Goal: Information Seeking & Learning: Check status

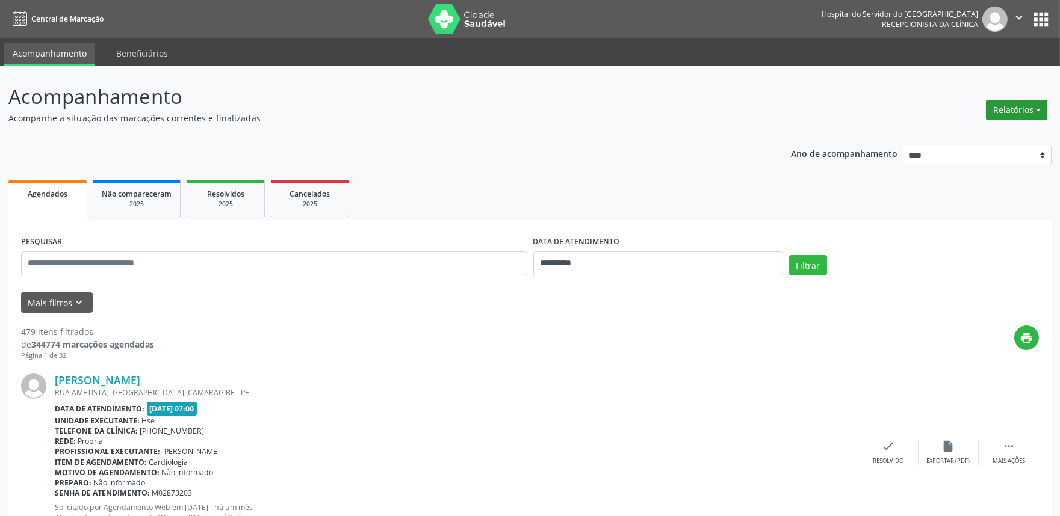
click at [1020, 110] on button "Relatórios" at bounding box center [1016, 110] width 61 height 20
click at [987, 131] on link "Agendamentos" at bounding box center [982, 135] width 129 height 17
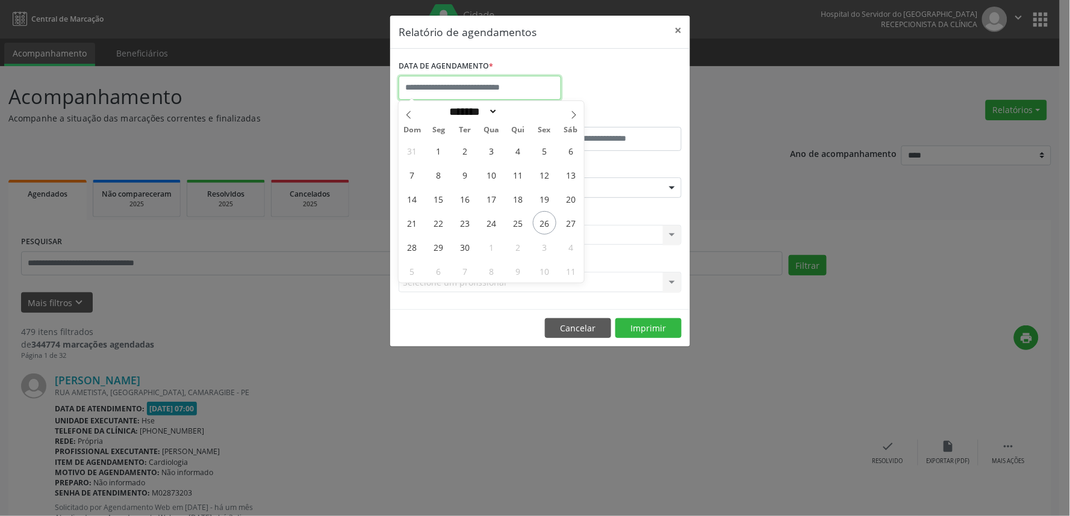
click at [513, 81] on input "text" at bounding box center [479, 88] width 163 height 24
click at [550, 223] on span "26" at bounding box center [544, 222] width 23 height 23
type input "**********"
click at [550, 223] on span "26" at bounding box center [544, 222] width 23 height 23
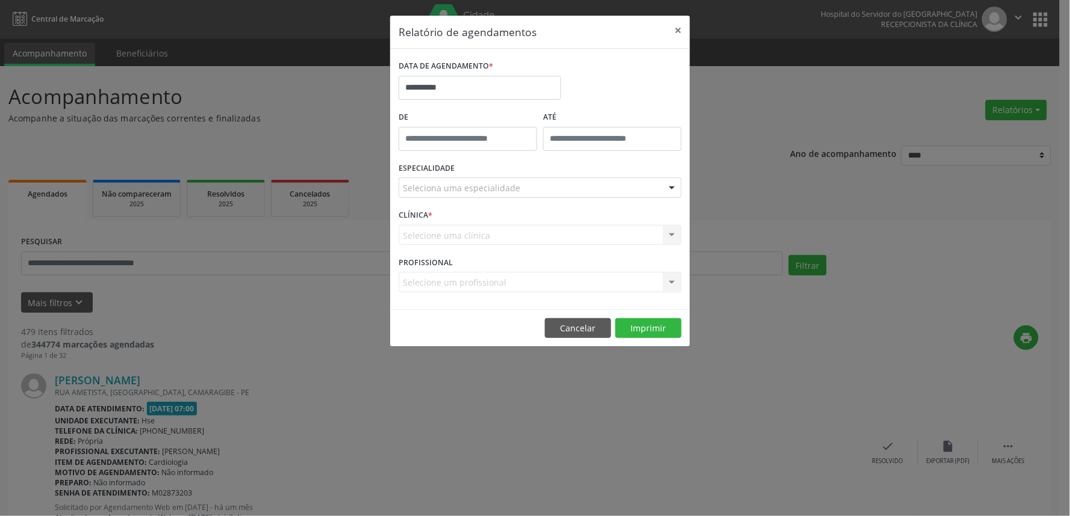
click at [550, 190] on div "Seleciona uma especialidade" at bounding box center [539, 188] width 283 height 20
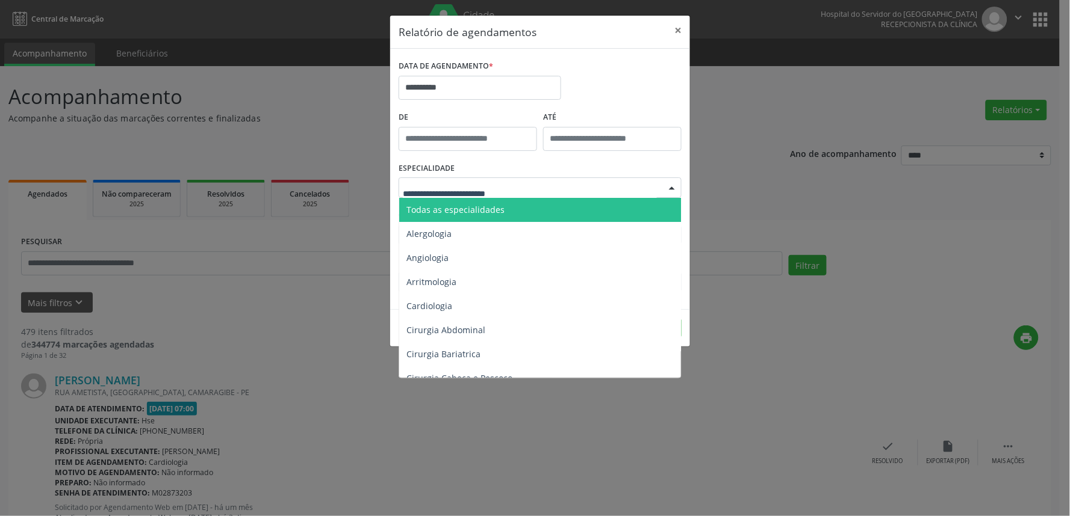
click at [536, 209] on span "Todas as especialidades" at bounding box center [541, 210] width 284 height 24
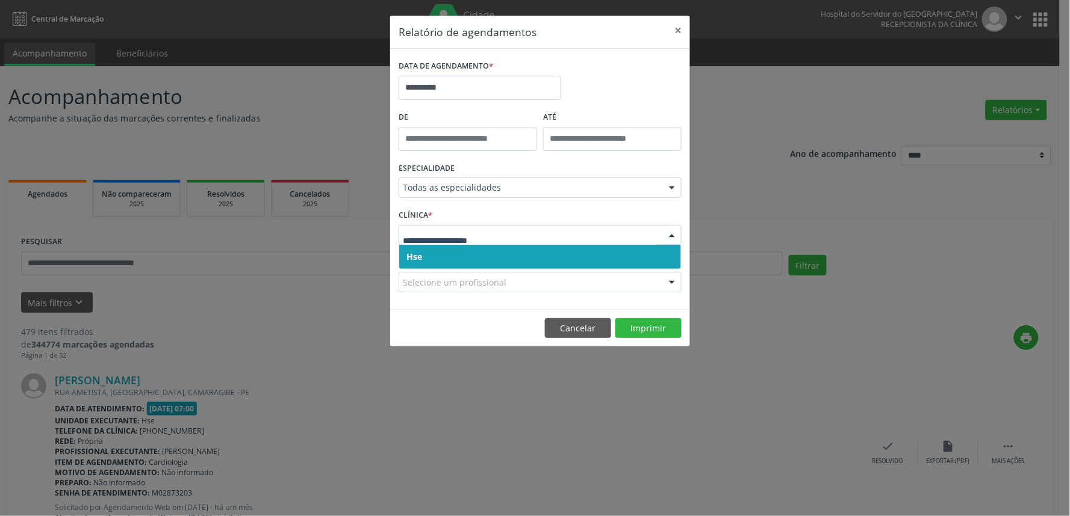
click at [500, 256] on span "Hse" at bounding box center [540, 257] width 282 height 24
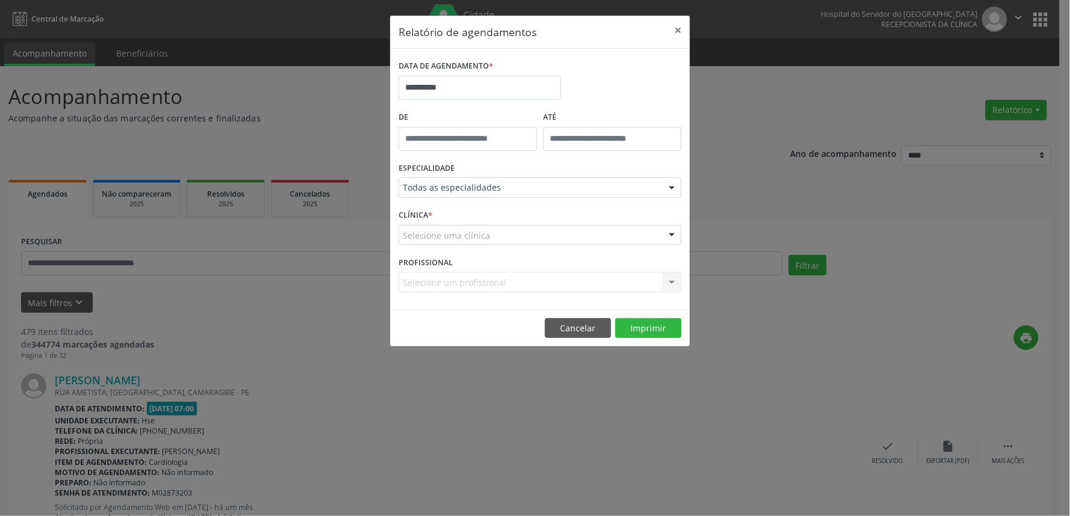
drag, startPoint x: 509, startPoint y: 226, endPoint x: 507, endPoint y: 238, distance: 12.2
click at [509, 226] on div "Selecione uma clínica" at bounding box center [539, 235] width 283 height 20
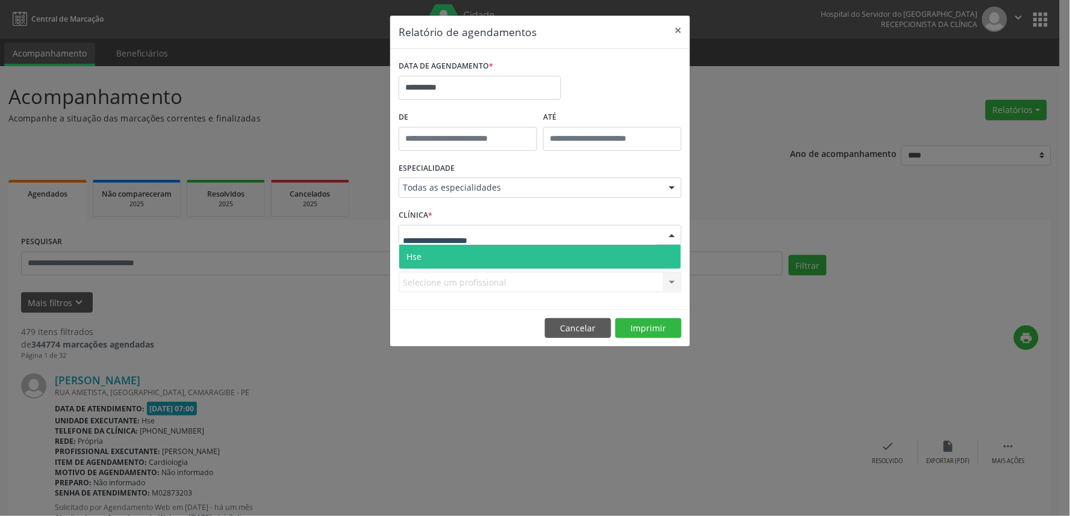
click at [504, 258] on span "Hse" at bounding box center [540, 257] width 282 height 24
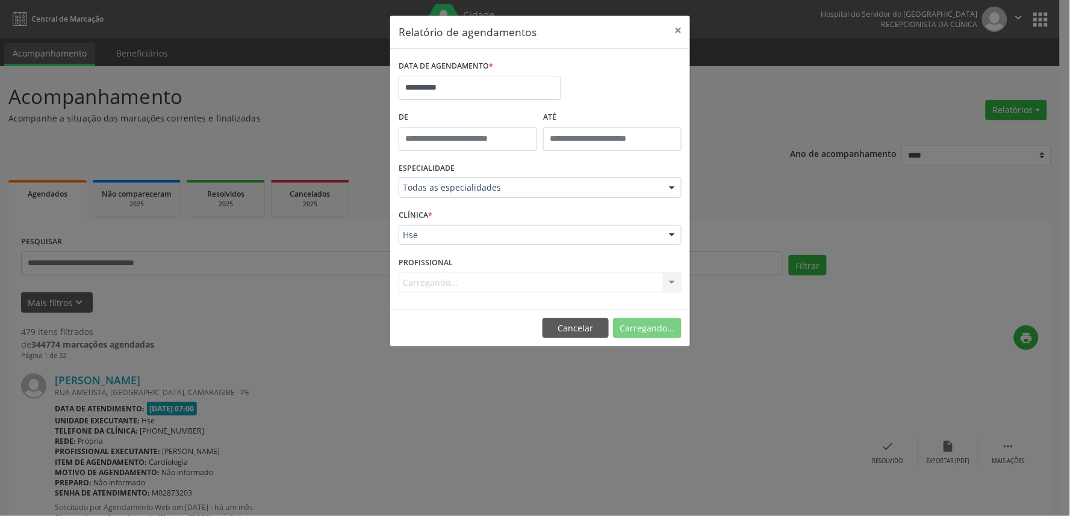
click at [508, 277] on div "Carregando... Nenhum resultado encontrado para: " " Não há nenhuma opção para s…" at bounding box center [539, 282] width 283 height 20
click at [513, 287] on div "Carregando... Nenhum resultado encontrado para: " " Não há nenhuma opção para s…" at bounding box center [539, 282] width 283 height 20
click at [535, 277] on div "Selecione um profissional" at bounding box center [539, 282] width 283 height 20
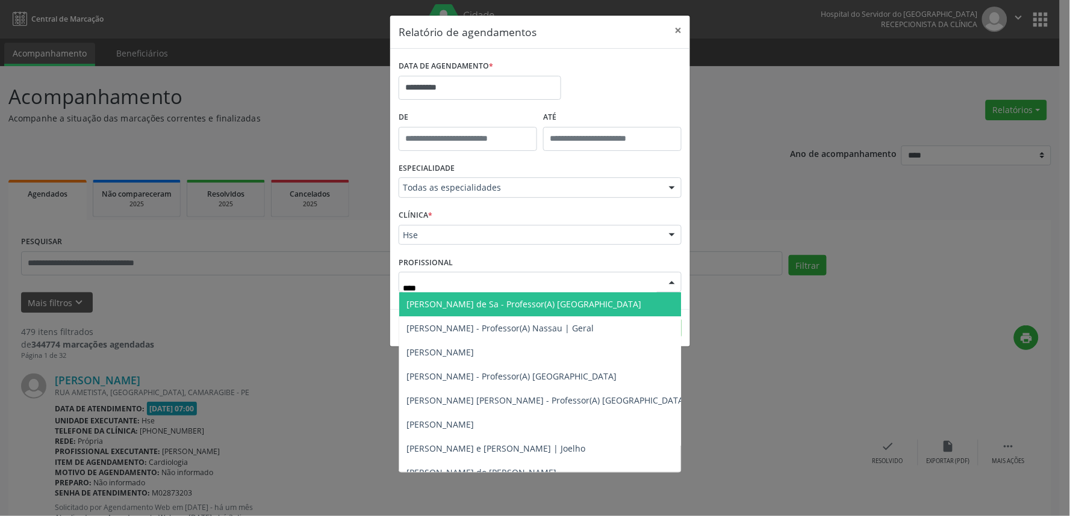
type input "*****"
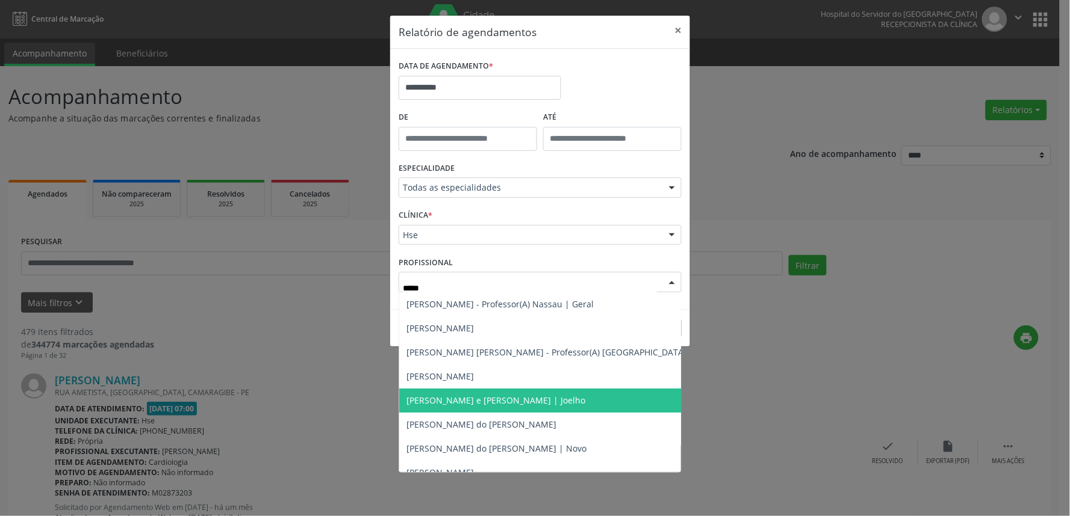
click at [559, 397] on span "[PERSON_NAME] e [PERSON_NAME] | Joelho" at bounding box center [495, 400] width 179 height 11
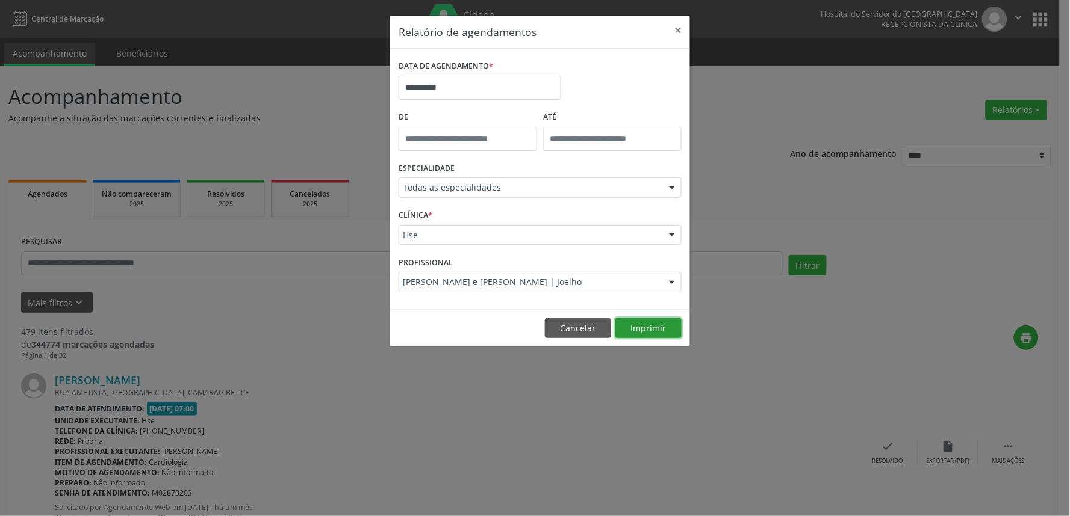
click at [652, 324] on button "Imprimir" at bounding box center [648, 328] width 66 height 20
click at [674, 28] on button "×" at bounding box center [678, 30] width 24 height 29
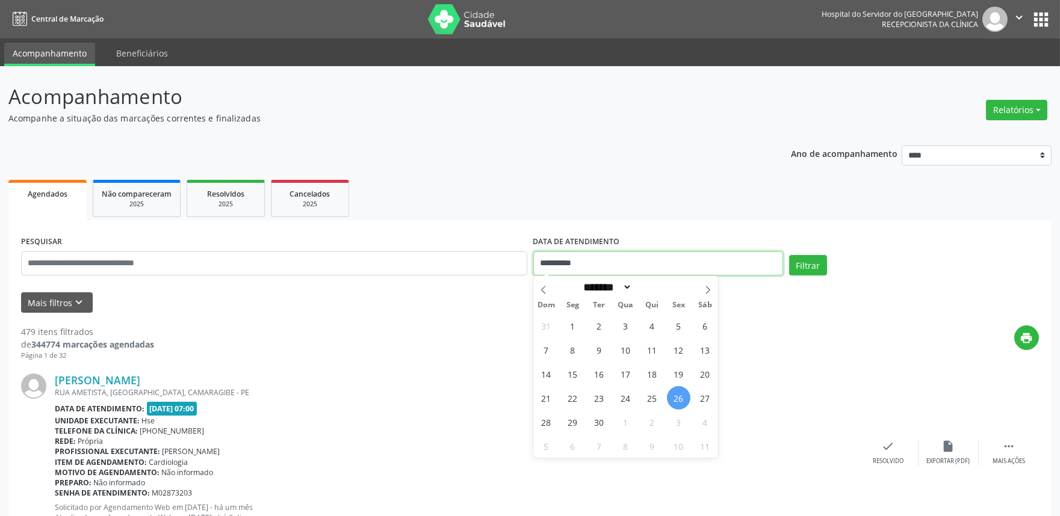
drag, startPoint x: 586, startPoint y: 259, endPoint x: 491, endPoint y: 284, distance: 98.3
click at [494, 277] on div "**********" at bounding box center [530, 258] width 1024 height 51
click at [104, 265] on input "text" at bounding box center [274, 264] width 506 height 24
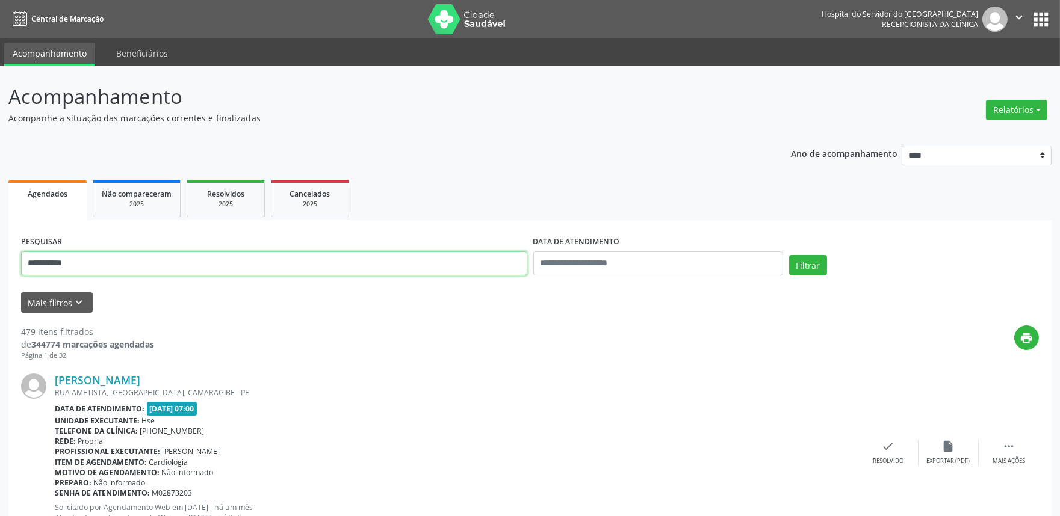
type input "**********"
click at [789, 255] on button "Filtrar" at bounding box center [808, 265] width 38 height 20
drag, startPoint x: 93, startPoint y: 264, endPoint x: 0, endPoint y: 271, distance: 93.6
click at [0, 271] on div "**********" at bounding box center [530, 316] width 1060 height 500
